Goal: Task Accomplishment & Management: Manage account settings

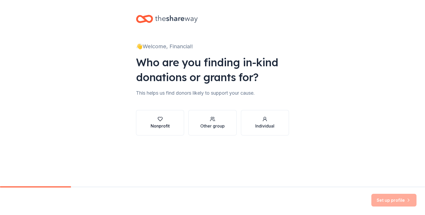
click at [160, 121] on icon "button" at bounding box center [160, 119] width 5 height 4
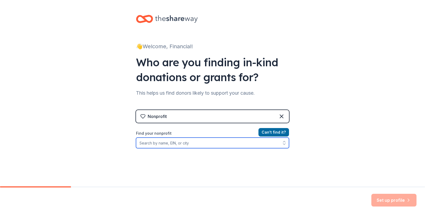
click at [167, 142] on input "Find your nonprofit" at bounding box center [212, 143] width 153 height 11
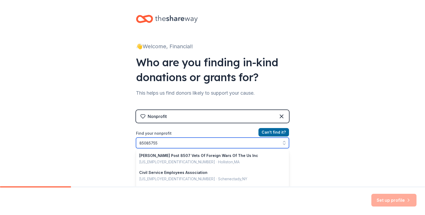
type input "850857555"
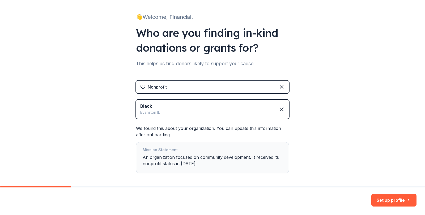
scroll to position [53, 0]
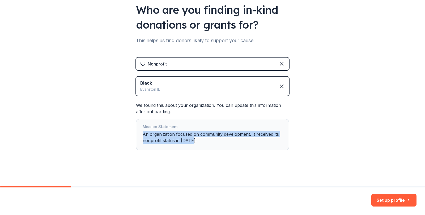
drag, startPoint x: 192, startPoint y: 141, endPoint x: 141, endPoint y: 134, distance: 51.5
click at [143, 134] on div "Mission Statement An organization focused on community development. It received…" at bounding box center [213, 135] width 140 height 22
click at [203, 139] on div "Mission Statement An organization focused on community development. It received…" at bounding box center [213, 135] width 140 height 22
drag, startPoint x: 192, startPoint y: 140, endPoint x: 140, endPoint y: 135, distance: 52.3
click at [140, 135] on div "Mission Statement An organization focused on community development. It received…" at bounding box center [212, 134] width 153 height 31
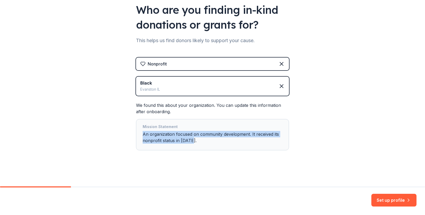
click at [378, 197] on button "Set up profile" at bounding box center [393, 200] width 45 height 13
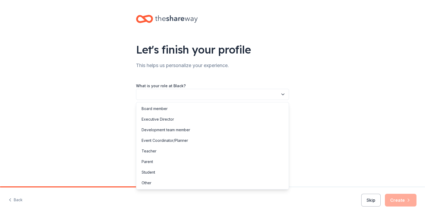
click at [283, 96] on icon "button" at bounding box center [282, 94] width 5 height 5
click at [321, 89] on div "Let's finish your profile This helps us personalize your experience. What is yo…" at bounding box center [212, 86] width 425 height 173
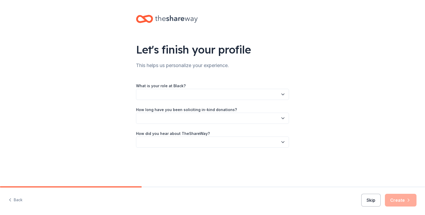
click at [369, 202] on button "Skip" at bounding box center [370, 200] width 19 height 13
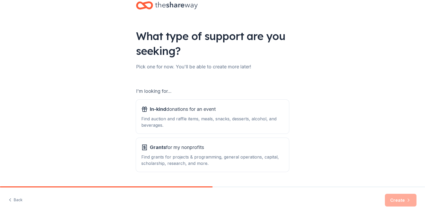
scroll to position [27, 0]
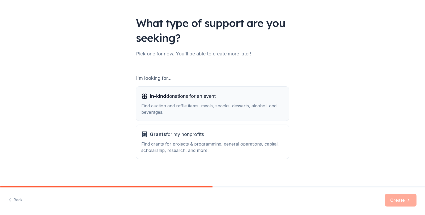
click at [162, 98] on span "In-kind" at bounding box center [158, 96] width 16 height 6
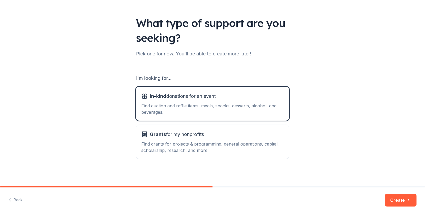
click at [397, 198] on button "Create" at bounding box center [401, 200] width 32 height 13
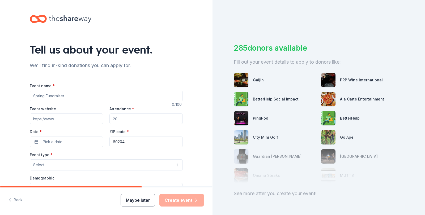
click at [134, 204] on button "Maybe later" at bounding box center [138, 200] width 35 height 13
click at [16, 201] on button "Back" at bounding box center [15, 200] width 14 height 11
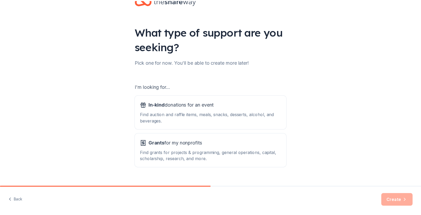
scroll to position [28, 0]
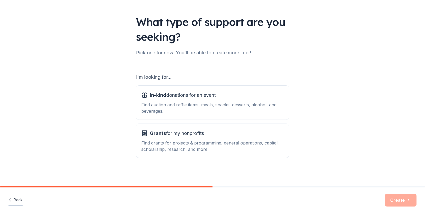
click at [18, 199] on button "Back" at bounding box center [15, 200] width 14 height 11
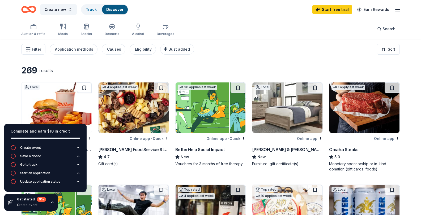
click at [398, 10] on icon "button" at bounding box center [397, 9] width 6 height 6
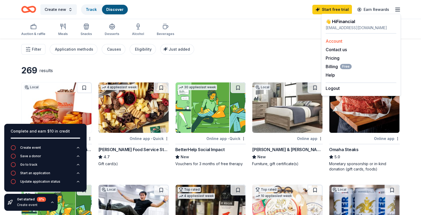
click at [338, 40] on link "Account" at bounding box center [333, 40] width 17 height 5
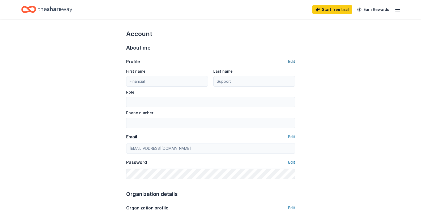
click at [291, 62] on button "Edit" at bounding box center [291, 61] width 7 height 6
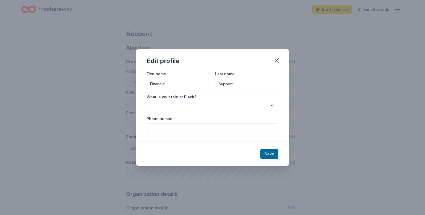
click at [272, 105] on icon "button" at bounding box center [271, 105] width 5 height 5
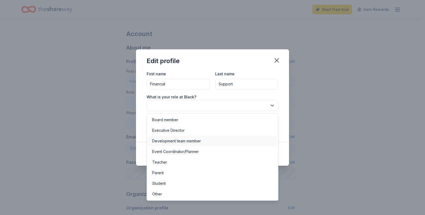
click at [196, 141] on div "Development team member" at bounding box center [176, 141] width 49 height 6
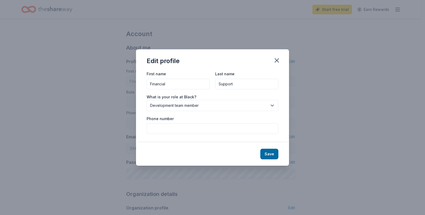
click at [239, 130] on input "Phone number" at bounding box center [213, 128] width 132 height 11
type input "[PHONE_NUMBER]"
click at [267, 156] on button "Save" at bounding box center [269, 154] width 18 height 11
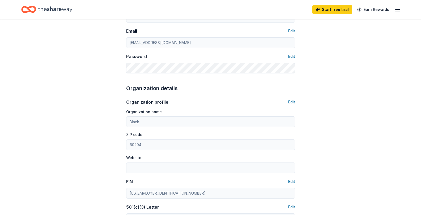
scroll to position [106, 0]
click at [291, 102] on button "Edit" at bounding box center [291, 102] width 7 height 6
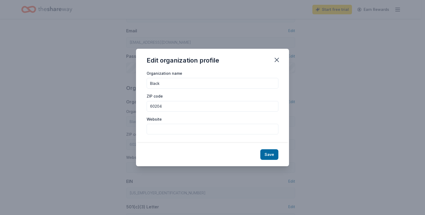
type input "Development team member"
type input "[PHONE_NUMBER]"
click at [154, 131] on input "Website" at bounding box center [213, 129] width 132 height 11
paste input "[URL][DOMAIN_NAME]"
type input "[URL][DOMAIN_NAME]"
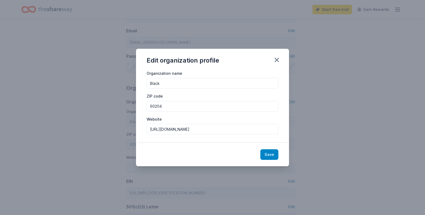
click at [267, 153] on button "Save" at bounding box center [269, 154] width 18 height 11
type input "[URL][DOMAIN_NAME]"
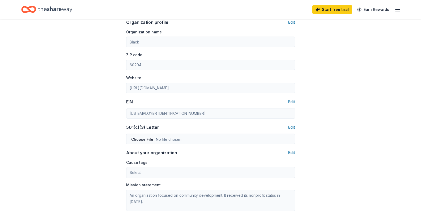
scroll to position [212, 0]
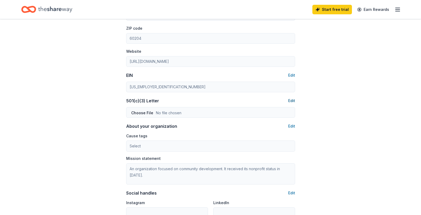
click at [292, 101] on button "Edit" at bounding box center [291, 101] width 7 height 6
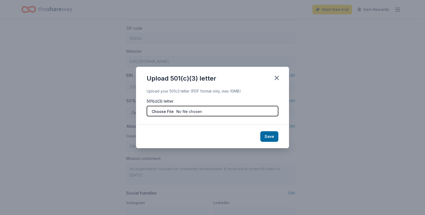
click at [177, 112] on input "file" at bounding box center [213, 111] width 132 height 11
type input "C:\fakepath\BLACK 501 C 3.pdf"
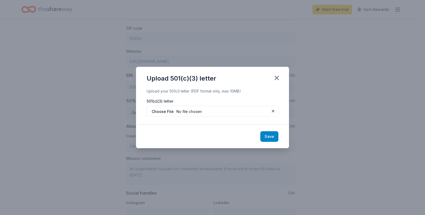
click at [264, 134] on button "Save" at bounding box center [269, 136] width 18 height 11
click at [271, 137] on div "Save" at bounding box center [212, 136] width 153 height 23
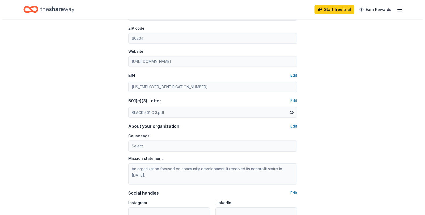
scroll to position [239, 0]
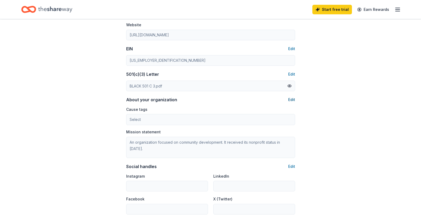
click at [293, 101] on button "Edit" at bounding box center [291, 100] width 7 height 6
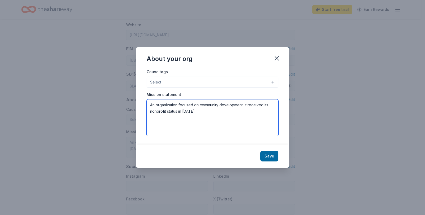
drag, startPoint x: 195, startPoint y: 111, endPoint x: 142, endPoint y: 106, distance: 53.1
click at [142, 106] on div "Cause tags Select Mission statement An organization focused on community develo…" at bounding box center [212, 106] width 153 height 76
paste textarea "Building Leadership And Community Knowledge (BLACK) is for [DEMOGRAPHIC_DATA] D…"
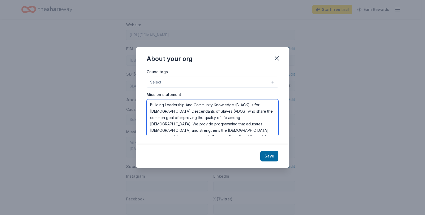
scroll to position [3, 0]
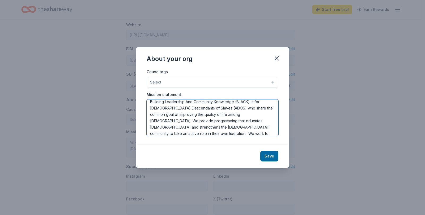
type textarea "Building Leadership And Community Knowledge (BLACK) is for [DEMOGRAPHIC_DATA] D…"
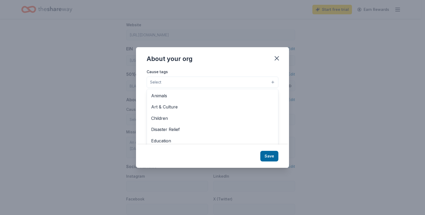
click at [175, 81] on button "Select" at bounding box center [213, 82] width 132 height 11
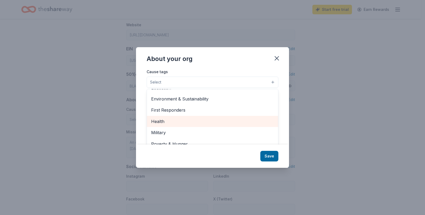
scroll to position [74, 0]
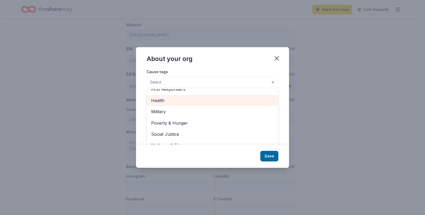
click at [176, 102] on span "Health" at bounding box center [212, 100] width 123 height 7
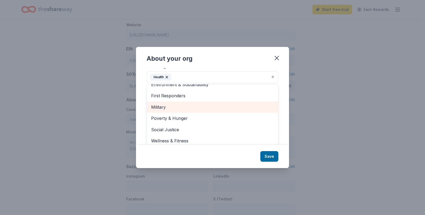
scroll to position [8, 0]
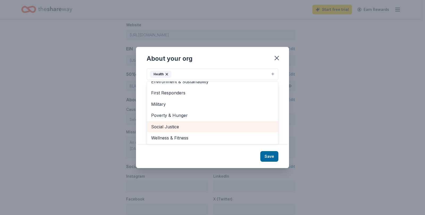
click at [177, 128] on span "Social Justice" at bounding box center [212, 126] width 123 height 7
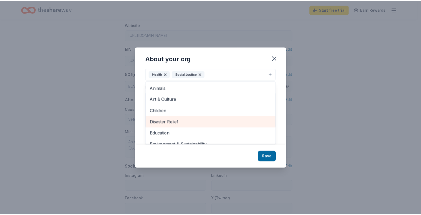
scroll to position [0, 0]
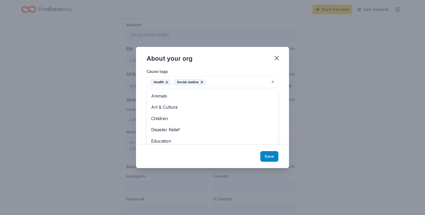
click at [267, 159] on div "About your org Cause tags Health Social Justice Animals Art & Culture Children …" at bounding box center [212, 107] width 153 height 121
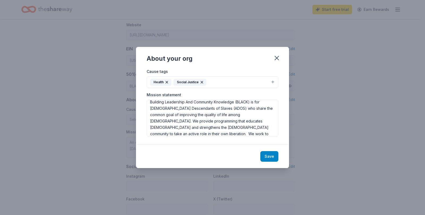
click at [268, 158] on button "Save" at bounding box center [269, 156] width 18 height 11
type textarea "Building Leadership And Community Knowledge (BLACK) is for [DEMOGRAPHIC_DATA] D…"
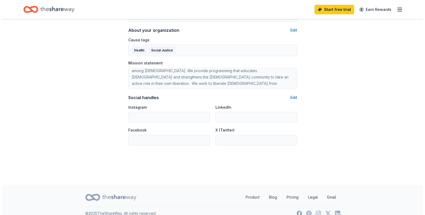
scroll to position [316, 0]
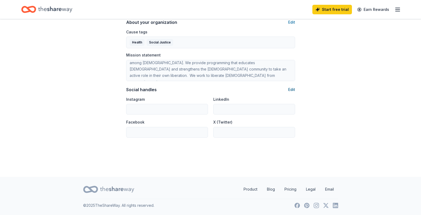
click at [289, 90] on button "Edit" at bounding box center [291, 90] width 7 height 6
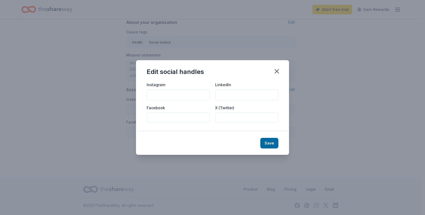
click at [158, 117] on input "Facebook" at bounding box center [178, 118] width 63 height 11
paste input "[URL][DOMAIN_NAME]"
type input "[URL][DOMAIN_NAME]"
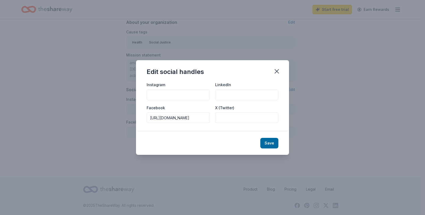
click at [161, 93] on input "Instagram" at bounding box center [178, 95] width 63 height 11
paste input "[URL][DOMAIN_NAME]"
type input "[URL][DOMAIN_NAME]"
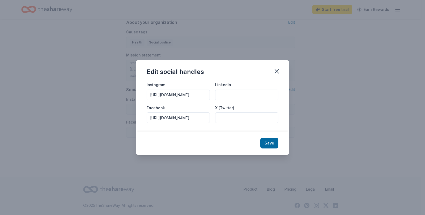
click at [225, 92] on input "LinkedIn" at bounding box center [246, 95] width 63 height 11
paste input "[URL][DOMAIN_NAME]"
type input "[URL][DOMAIN_NAME]"
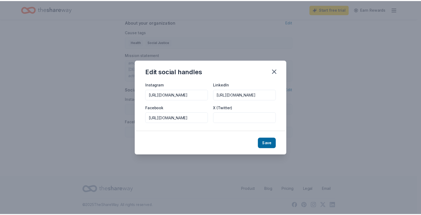
scroll to position [0, 0]
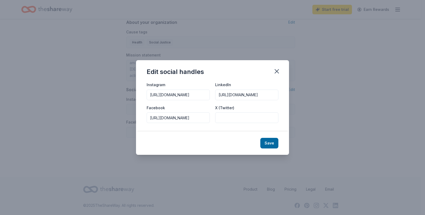
click at [235, 119] on input "X (Twitter)" at bounding box center [246, 118] width 63 height 11
paste input "[URL][DOMAIN_NAME]"
type input "[URL][DOMAIN_NAME]"
click at [272, 146] on button "Save" at bounding box center [269, 143] width 18 height 11
type input "[URL][DOMAIN_NAME]"
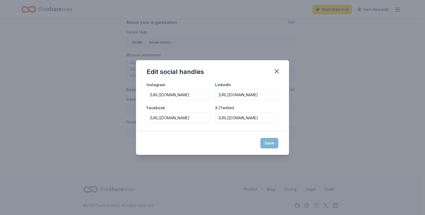
type input "[URL][DOMAIN_NAME]"
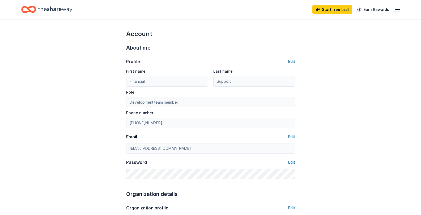
click at [398, 7] on icon "button" at bounding box center [397, 9] width 6 height 6
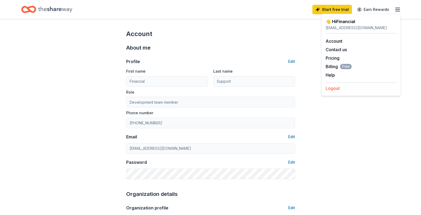
click at [336, 90] on button "Logout" at bounding box center [332, 88] width 14 height 6
